Goal: Task Accomplishment & Management: Manage account settings

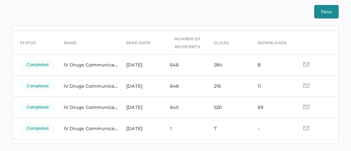
scroll to position [23, 0]
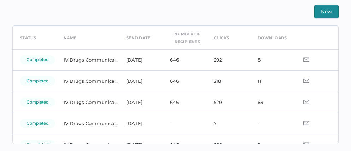
scroll to position [27, 0]
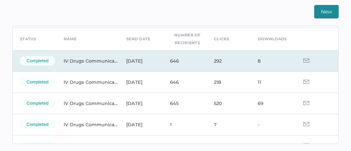
click at [304, 60] on img at bounding box center [307, 60] width 6 height 4
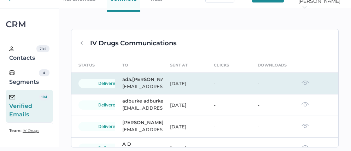
scroll to position [166, 0]
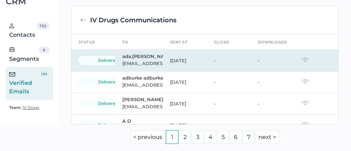
click at [302, 62] on img at bounding box center [305, 59] width 7 height 5
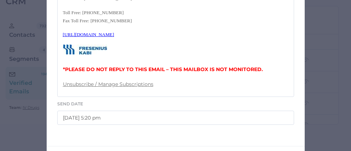
scroll to position [430, 0]
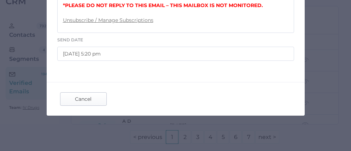
click at [85, 105] on span "Cancel" at bounding box center [83, 99] width 33 height 13
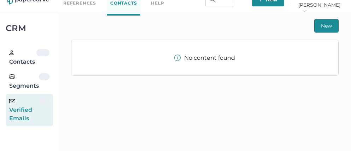
scroll to position [17, 0]
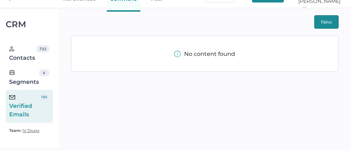
click at [23, 107] on div "Verified Emails" at bounding box center [24, 105] width 30 height 25
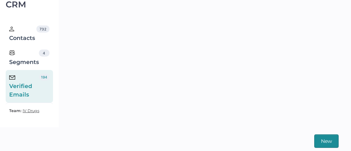
scroll to position [0, 0]
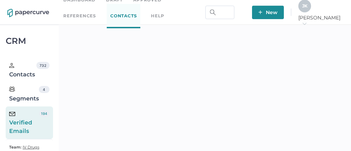
click at [148, 1] on link "Approved" at bounding box center [147, 0] width 28 height 8
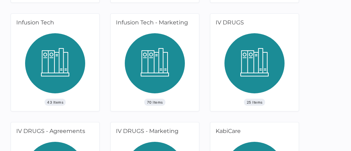
scroll to position [352, 0]
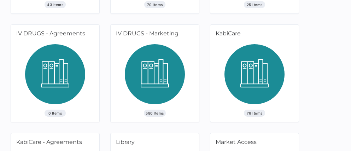
click at [154, 90] on img at bounding box center [155, 76] width 60 height 65
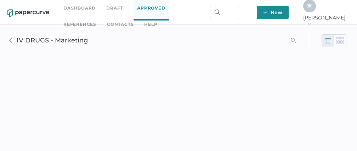
click at [329, 41] on img at bounding box center [327, 40] width 7 height 7
click at [337, 41] on img at bounding box center [339, 40] width 7 height 7
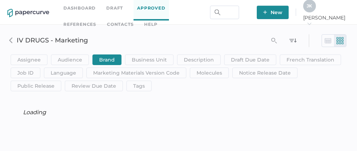
click at [326, 42] on img at bounding box center [327, 40] width 7 height 7
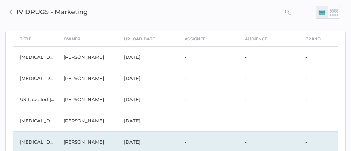
scroll to position [27, 0]
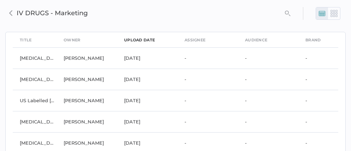
click at [141, 40] on div "upload date" at bounding box center [139, 40] width 31 height 8
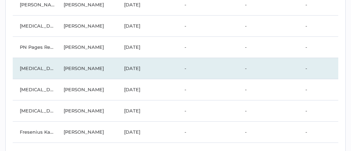
scroll to position [0, 0]
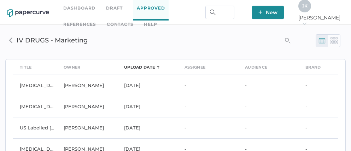
click at [288, 40] on icon "search_left" at bounding box center [288, 41] width 6 height 6
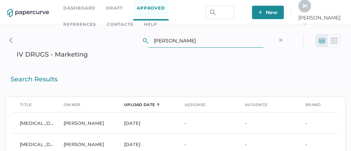
type input "jeff kent"
click at [142, 68] on div "Search Results" at bounding box center [175, 77] width 341 height 25
click at [184, 41] on input "jeff kent" at bounding box center [206, 40] width 115 height 13
click at [335, 42] on img at bounding box center [334, 40] width 7 height 7
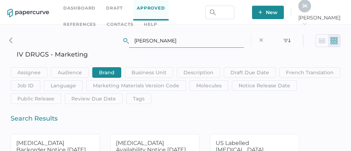
click at [159, 41] on input "jeff kent" at bounding box center [186, 40] width 115 height 13
click at [322, 40] on img at bounding box center [322, 40] width 7 height 7
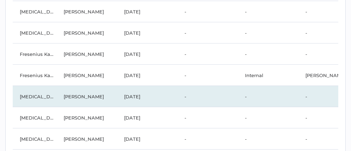
scroll to position [3912, 0]
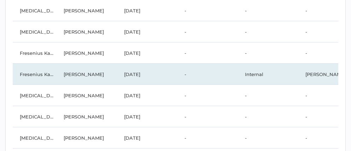
click at [247, 73] on td "Internal" at bounding box center [268, 74] width 60 height 21
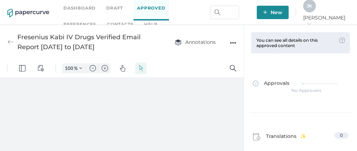
type input "111"
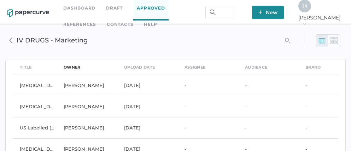
click at [71, 66] on div "owner" at bounding box center [72, 67] width 17 height 8
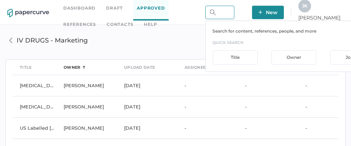
click at [235, 13] on input "text" at bounding box center [220, 12] width 29 height 13
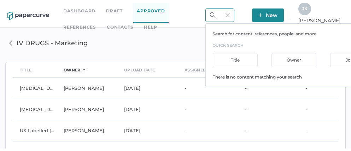
scroll to position [0, 26]
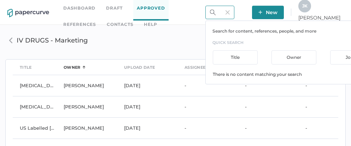
type input "2025 -09 10"
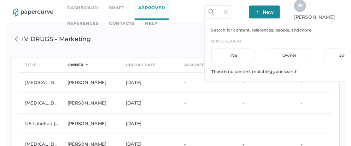
scroll to position [0, 0]
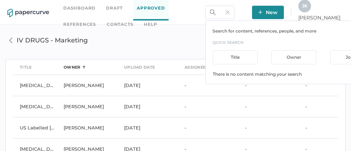
click at [230, 12] on img at bounding box center [228, 12] width 4 height 4
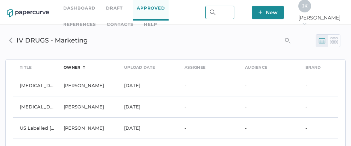
click at [235, 12] on input "text" at bounding box center [220, 12] width 29 height 13
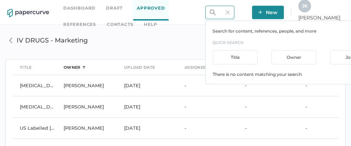
scroll to position [0, 24]
type input "2025 09 10"
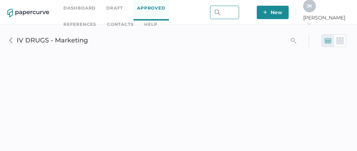
click at [239, 12] on input "text" at bounding box center [224, 12] width 29 height 13
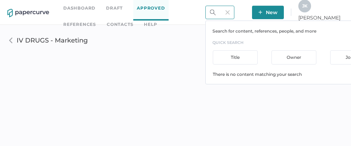
scroll to position [0, 24]
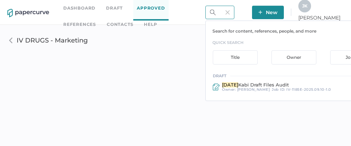
click at [235, 13] on input "[DATE]" at bounding box center [220, 12] width 29 height 13
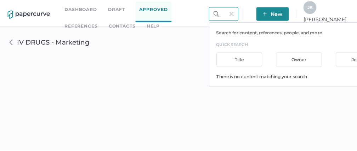
scroll to position [0, 42]
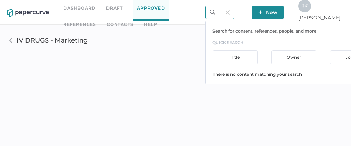
type input "2025 09 102025 09"
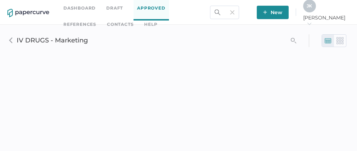
scroll to position [0, 0]
click at [239, 13] on div "2025 09 102025 09" at bounding box center [224, 12] width 29 height 13
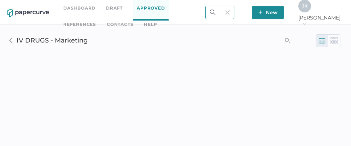
click at [235, 13] on div "2025 09 102025 09" at bounding box center [220, 12] width 29 height 13
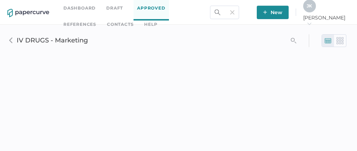
click at [239, 13] on div "2025 09 102025 09" at bounding box center [224, 12] width 29 height 13
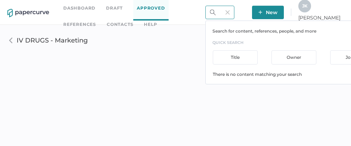
click at [235, 13] on div "2025 09 102025 09 Search for content, references, people, and more quick search…" at bounding box center [220, 12] width 29 height 13
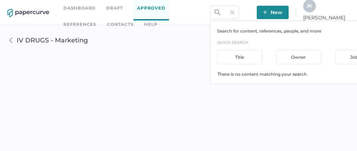
click at [239, 13] on div "2025 09 102025 09 Search for content, references, people, and more quick search…" at bounding box center [224, 12] width 29 height 13
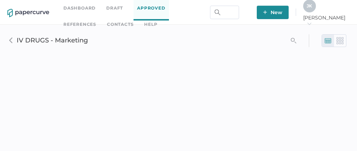
click at [78, 6] on link "Dashboard" at bounding box center [79, 8] width 32 height 8
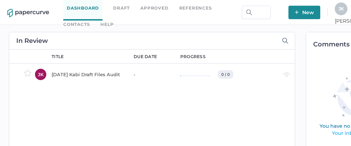
click at [76, 76] on div "[DATE] Kabi Draft Files Audit" at bounding box center [89, 74] width 74 height 8
click at [154, 8] on link "Approved" at bounding box center [154, 8] width 28 height 8
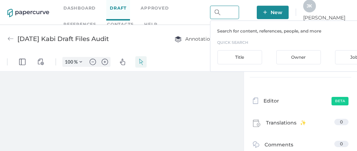
click at [239, 13] on input "text" at bounding box center [224, 12] width 29 height 13
type input "111"
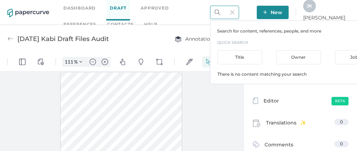
scroll to position [0, 196]
type input "2025"
click at [239, 14] on input "2025" at bounding box center [224, 12] width 29 height 13
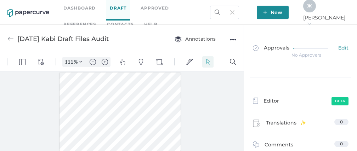
scroll to position [0, 0]
click at [234, 11] on img at bounding box center [232, 12] width 4 height 4
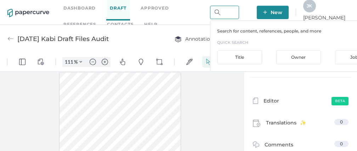
click at [239, 13] on input "text" at bounding box center [224, 12] width 29 height 13
type input "2025 09"
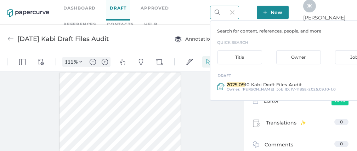
scroll to position [0, 0]
click at [321, 59] on div "Owner" at bounding box center [298, 57] width 45 height 14
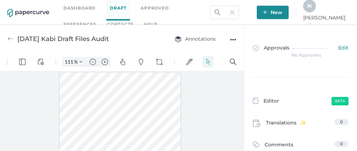
click at [234, 12] on img at bounding box center [232, 12] width 4 height 4
click at [239, 12] on input "text" at bounding box center [224, 12] width 29 height 13
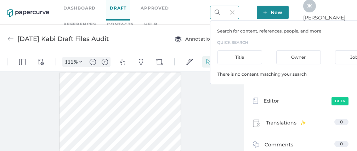
scroll to position [0, 19]
type input "jeff kent"
click at [321, 56] on div "Owner" at bounding box center [298, 57] width 45 height 14
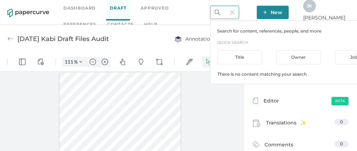
click at [321, 56] on div "Owner" at bounding box center [298, 57] width 45 height 14
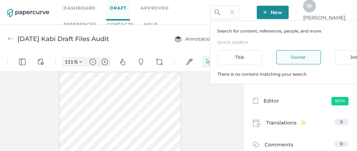
click at [234, 13] on img at bounding box center [232, 12] width 4 height 4
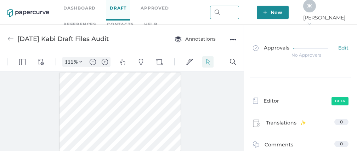
click at [239, 13] on input "text" at bounding box center [224, 12] width 29 height 13
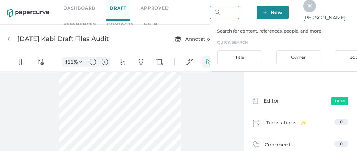
click at [239, 13] on input "text" at bounding box center [224, 12] width 29 height 13
click at [239, 12] on input "text" at bounding box center [224, 12] width 29 height 13
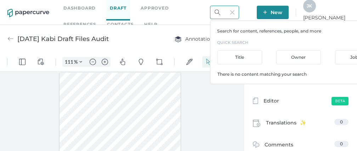
type input "jeff kent"
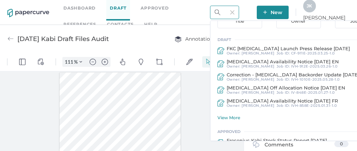
scroll to position [0, 0]
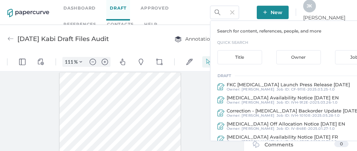
click at [234, 13] on img at bounding box center [232, 12] width 4 height 4
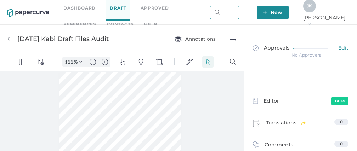
click at [239, 14] on input "text" at bounding box center [224, 12] width 29 height 13
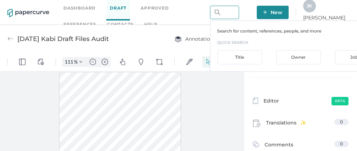
click at [313, 54] on div "Owner" at bounding box center [298, 57] width 45 height 14
click at [239, 13] on input "text" at bounding box center [224, 12] width 29 height 13
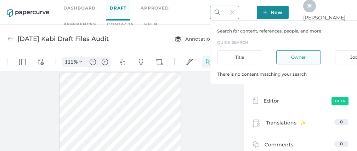
scroll to position [0, 20]
type input "[PERSON_NAME]"
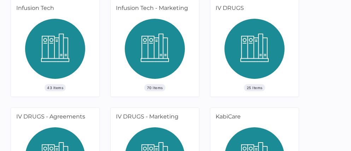
scroll to position [269, 0]
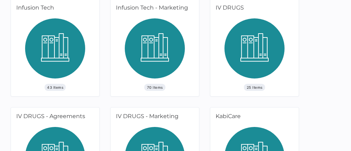
click at [240, 53] on img at bounding box center [255, 50] width 60 height 65
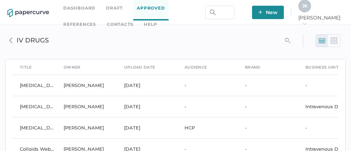
click at [10, 39] on img at bounding box center [11, 40] width 6 height 6
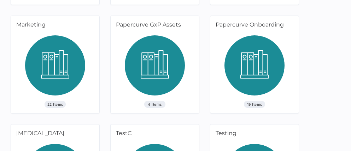
scroll to position [572, 0]
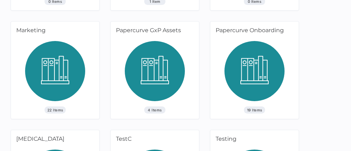
click at [248, 65] on img at bounding box center [255, 73] width 60 height 65
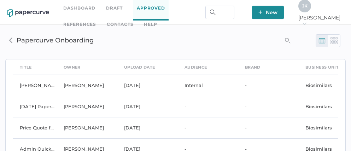
click at [311, 11] on div "J K" at bounding box center [305, 6] width 13 height 13
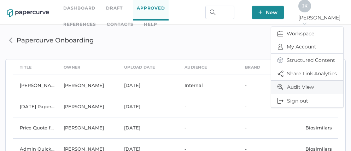
click at [298, 85] on span "Audit View" at bounding box center [307, 87] width 59 height 13
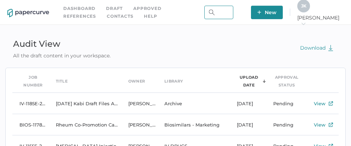
click at [233, 11] on input "text" at bounding box center [218, 12] width 29 height 13
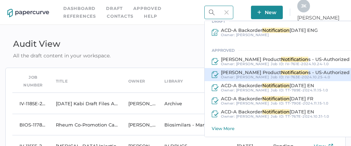
scroll to position [55, 0]
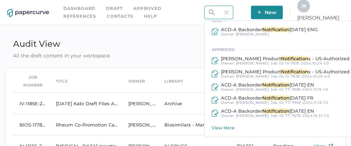
type input "notification"
click at [246, 126] on div "View More" at bounding box center [296, 127] width 169 height 5
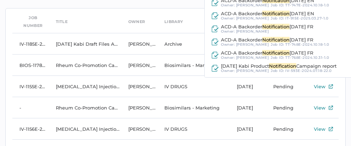
scroll to position [65, 0]
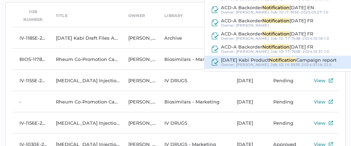
click at [256, 61] on span "[DATE] Kabi Product" at bounding box center [245, 60] width 48 height 6
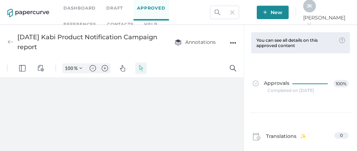
type input "111"
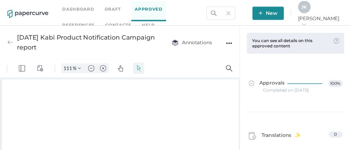
scroll to position [1, 0]
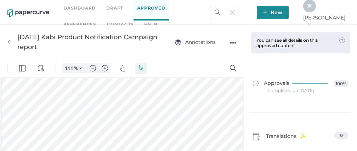
click at [235, 41] on div "●●●" at bounding box center [233, 43] width 6 height 10
click at [277, 91] on div "Completed on [DATE]" at bounding box center [290, 91] width 47 height 0
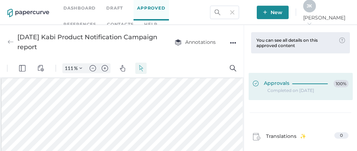
click at [282, 81] on span "Approvals" at bounding box center [271, 84] width 36 height 8
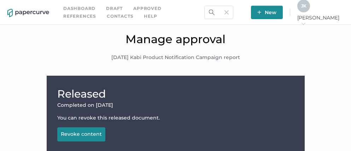
click at [83, 133] on div "Revoke content" at bounding box center [81, 134] width 41 height 6
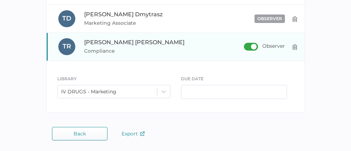
scroll to position [443, 0]
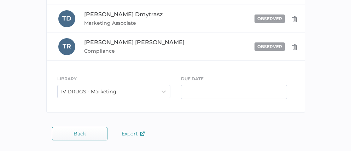
click at [90, 134] on button "Back" at bounding box center [80, 133] width 56 height 13
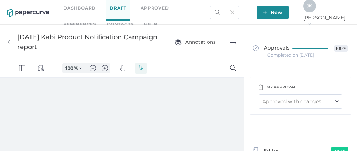
type input "111"
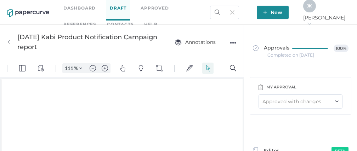
scroll to position [1, 0]
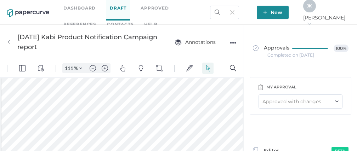
click at [233, 42] on div "●●●" at bounding box center [233, 43] width 6 height 10
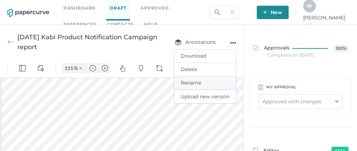
click at [195, 85] on span "Rename" at bounding box center [204, 82] width 49 height 13
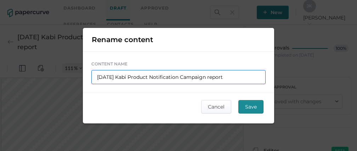
click at [122, 77] on input "[DATE] Kabi Product Notification Campaign report" at bounding box center [178, 77] width 174 height 14
click at [116, 77] on input "[DATE] Kabi Product Notification Campaign report" at bounding box center [178, 77] width 174 height 14
type input "2025 0 10 Kabi Product Notification Campaign report"
type input "[DATE] Kabi Product Notification Campaign report"
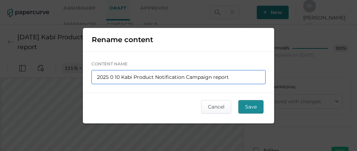
type input "[DATE] Kabi Product Notification Campaign report"
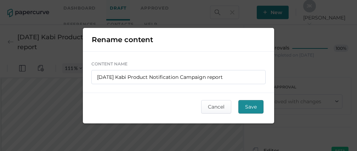
click at [250, 106] on span "Save" at bounding box center [251, 106] width 12 height 13
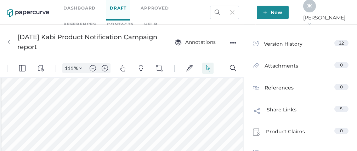
scroll to position [175, 0]
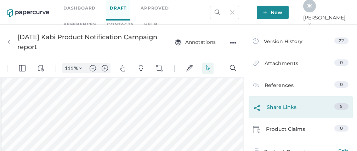
click at [279, 106] on span "Share Links" at bounding box center [281, 109] width 30 height 12
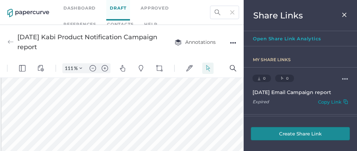
click at [284, 135] on button "Create Share Link" at bounding box center [299, 133] width 99 height 13
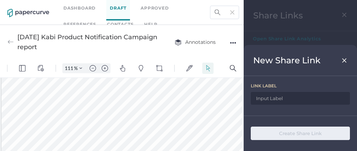
click at [272, 97] on input at bounding box center [299, 98] width 99 height 13
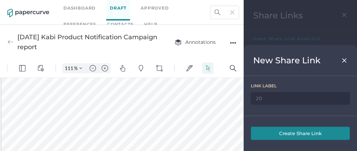
type input "2"
type input "Kabi Product Notification Email Campaign Report"
click at [312, 136] on button "Create Share Link" at bounding box center [299, 133] width 99 height 13
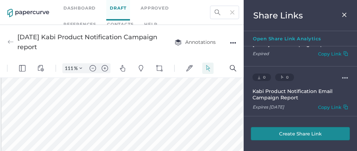
scroll to position [58, 0]
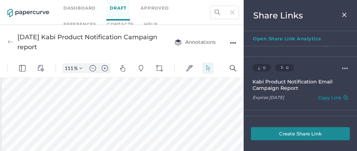
click at [318, 95] on div "Copy Link" at bounding box center [329, 99] width 23 height 8
click at [346, 13] on img at bounding box center [344, 15] width 6 height 6
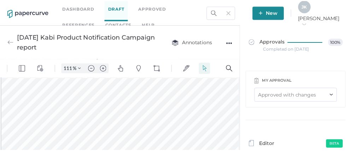
scroll to position [0, 0]
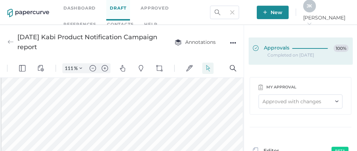
click at [294, 49] on div at bounding box center [311, 47] width 39 height 5
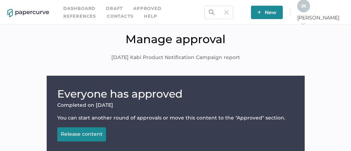
click at [82, 134] on div "Release content" at bounding box center [82, 134] width 42 height 6
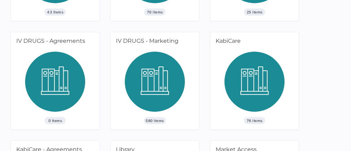
scroll to position [345, 0]
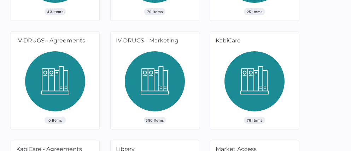
click at [150, 70] on img at bounding box center [155, 83] width 60 height 65
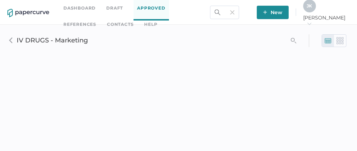
click at [341, 44] on div at bounding box center [340, 41] width 12 height 12
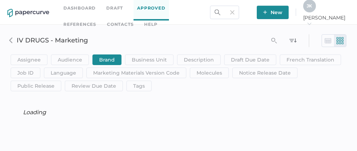
click at [327, 41] on img at bounding box center [327, 40] width 7 height 7
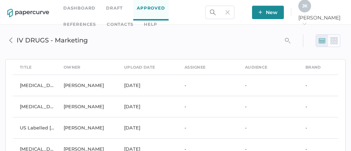
click at [153, 11] on link "Approved" at bounding box center [150, 8] width 35 height 24
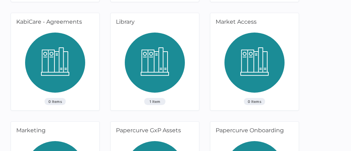
scroll to position [473, 0]
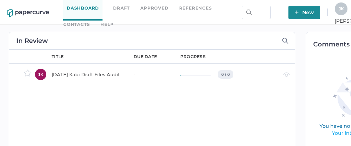
click at [86, 75] on div "[DATE] Kabi Draft Files Audit" at bounding box center [89, 74] width 74 height 8
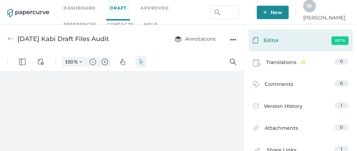
scroll to position [71, 0]
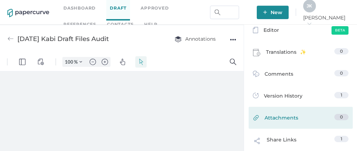
type input "111"
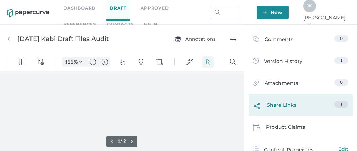
scroll to position [0, 196]
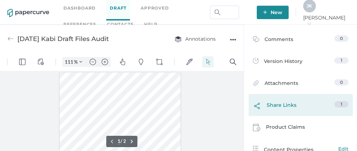
click at [271, 107] on div "Approvals Edit No Approvers Editor Beta Translations 0 Comments 0 Version Histo…" at bounding box center [300, 125] width 113 height 411
